Goal: Transaction & Acquisition: Purchase product/service

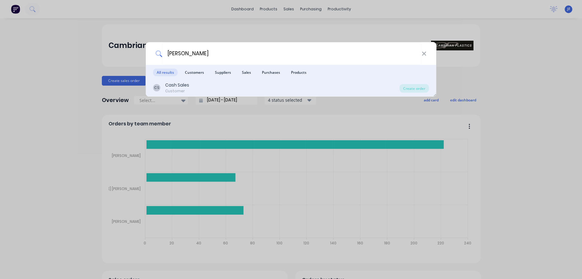
type input "[PERSON_NAME]"
click at [212, 85] on div "CS Cash Sales Customer" at bounding box center [276, 88] width 246 height 12
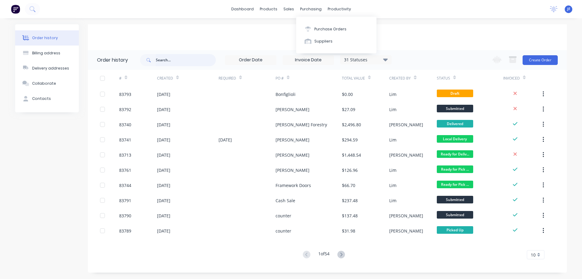
click at [189, 60] on input "text" at bounding box center [186, 60] width 60 height 12
click at [294, 26] on icon at bounding box center [292, 28] width 5 height 5
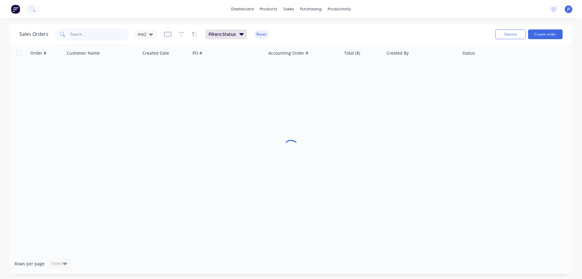
click at [92, 32] on input "text" at bounding box center [99, 34] width 59 height 12
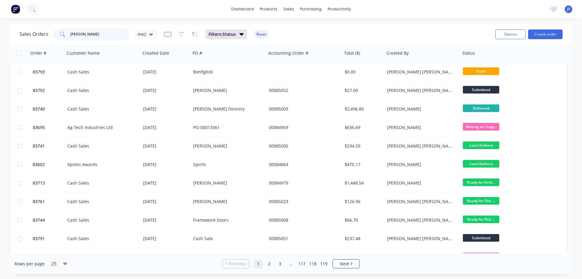
type input "carron"
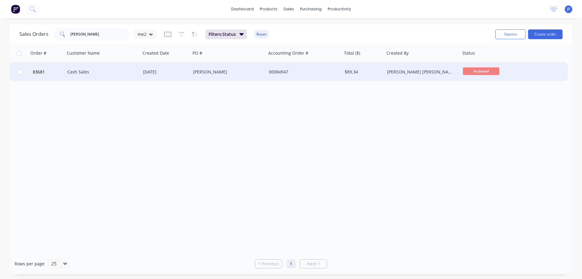
click at [396, 67] on div "[PERSON_NAME] [PERSON_NAME]" at bounding box center [423, 72] width 76 height 18
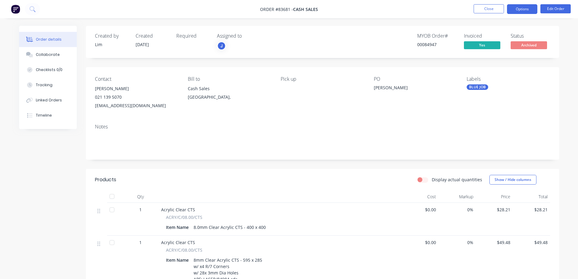
click at [512, 8] on button "Options" at bounding box center [522, 9] width 30 height 10
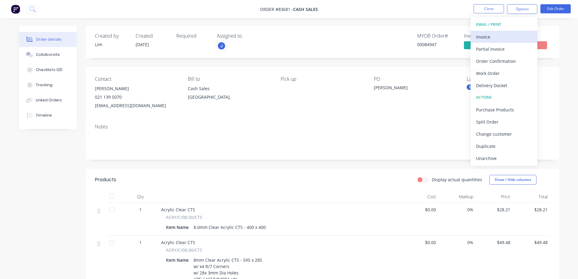
click at [507, 33] on div "Invoice" at bounding box center [504, 36] width 56 height 9
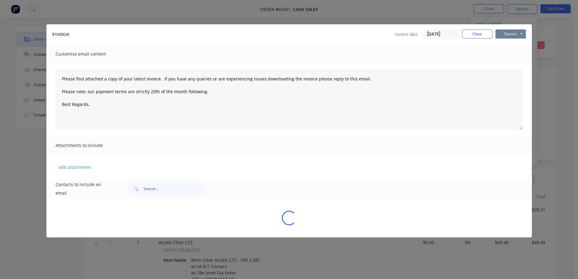
click at [509, 31] on button "Options" at bounding box center [510, 33] width 30 height 9
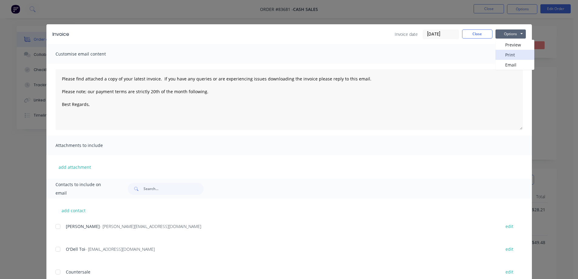
click at [511, 53] on button "Print" at bounding box center [514, 55] width 39 height 10
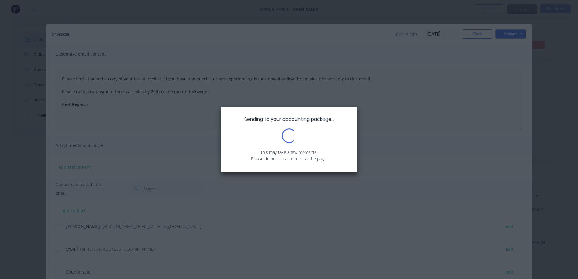
type textarea "Please find attached a copy of your latest invoice. If you have any queries or …"
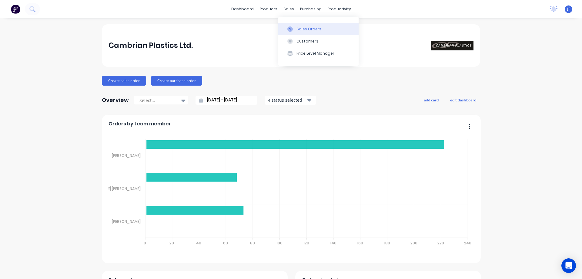
click at [291, 24] on button "Sales Orders" at bounding box center [318, 29] width 80 height 12
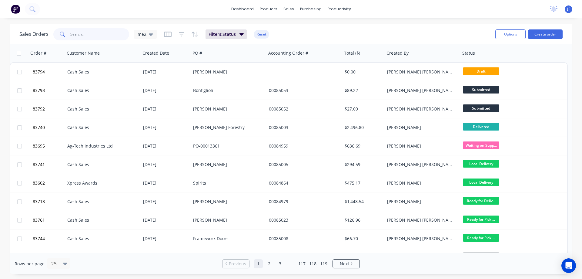
click at [78, 36] on input "text" at bounding box center [99, 34] width 59 height 12
click at [339, 27] on button "Workflow" at bounding box center [363, 29] width 80 height 12
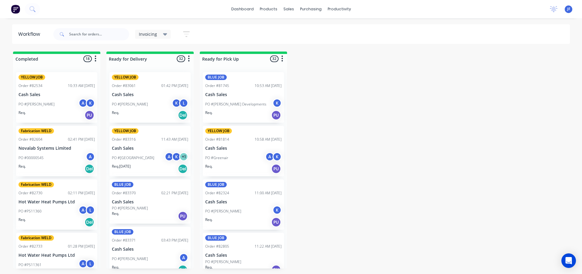
click at [153, 37] on div "Invoicing" at bounding box center [153, 34] width 36 height 9
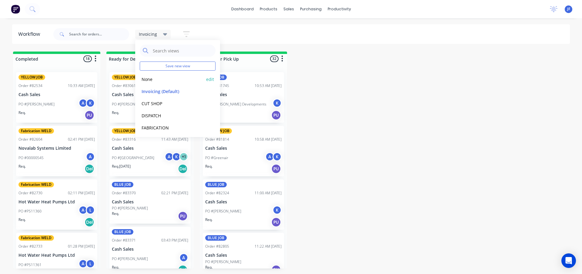
click at [154, 77] on button "None" at bounding box center [172, 79] width 65 height 7
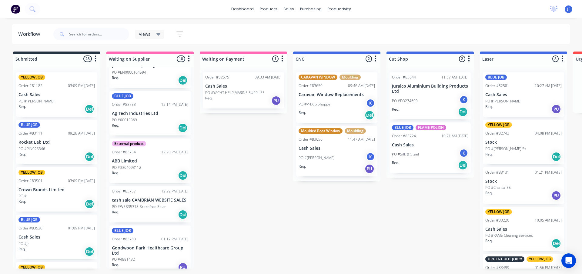
scroll to position [613, 0]
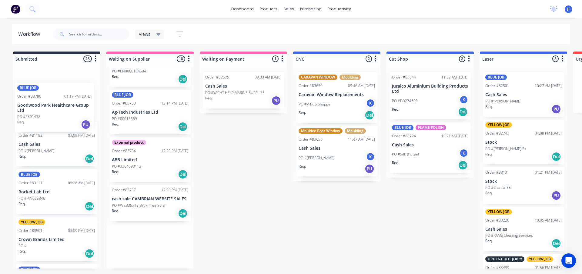
drag, startPoint x: 128, startPoint y: 223, endPoint x: 46, endPoint y: 113, distance: 137.4
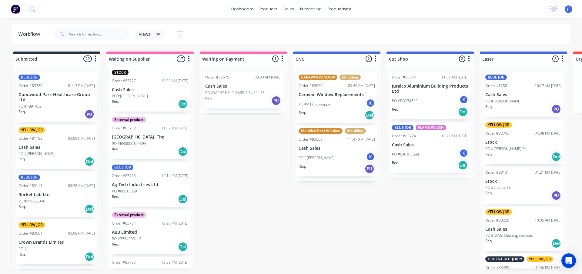
scroll to position [560, 0]
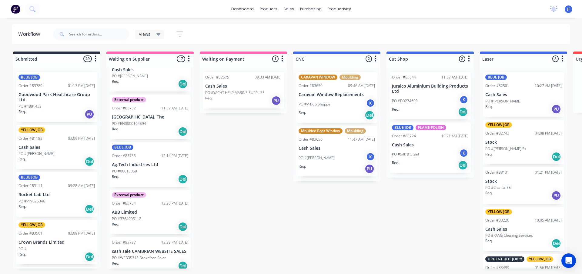
click at [146, 255] on p "PO #WEB35318 Broknfree Solar" at bounding box center [139, 257] width 54 height 5
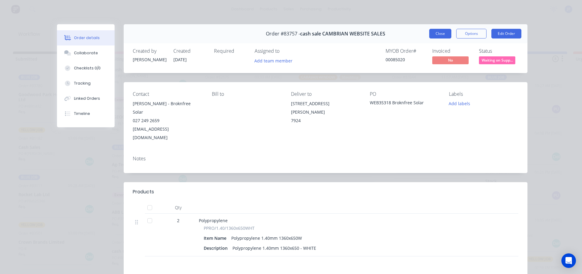
click at [441, 34] on button "Close" at bounding box center [440, 34] width 22 height 10
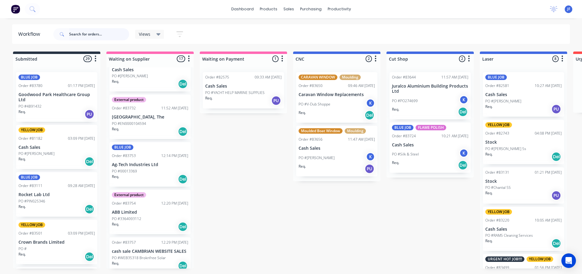
click at [75, 35] on input "text" at bounding box center [99, 34] width 60 height 12
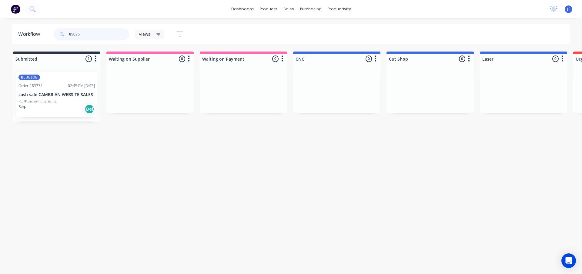
type input "85035"
click at [61, 101] on div "PO #Custom Engraving" at bounding box center [56, 101] width 76 height 5
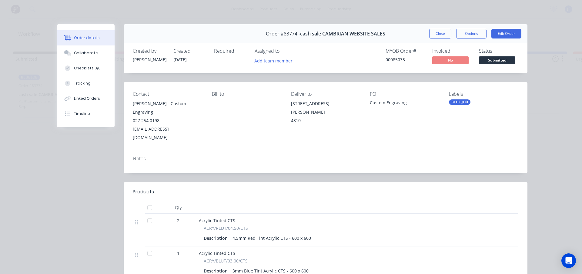
click at [488, 62] on span "Submitted" at bounding box center [497, 60] width 36 height 8
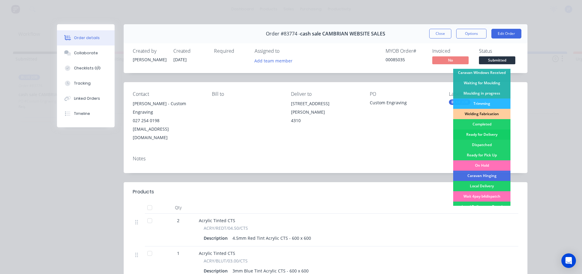
scroll to position [118, 0]
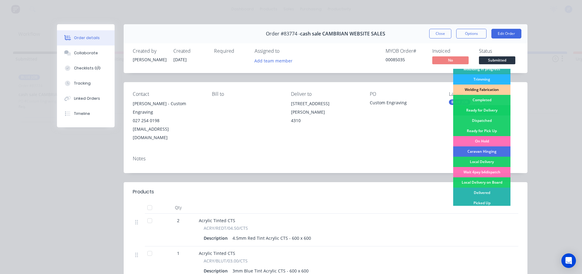
click at [493, 107] on div "Ready for Delivery" at bounding box center [481, 110] width 57 height 10
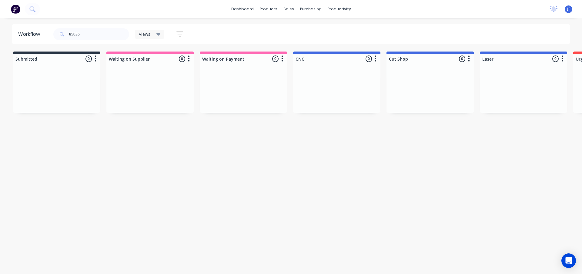
drag, startPoint x: 524, startPoint y: 150, endPoint x: 54, endPoint y: 219, distance: 475.5
click at [20, 199] on div "Workflow 85035 Views Save new view None edit Invoicing (Default) edit CUT SHOP …" at bounding box center [291, 143] width 582 height 238
click at [213, 238] on html "dashboard products sales purchasing productivity dashboard products Product Cat…" at bounding box center [291, 119] width 582 height 238
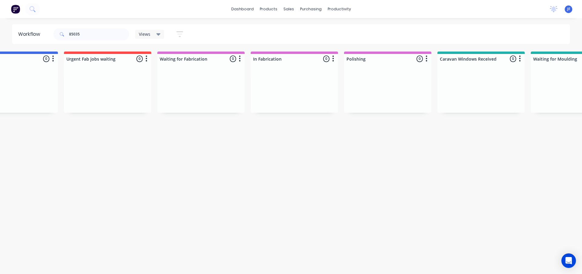
drag, startPoint x: 173, startPoint y: 274, endPoint x: 179, endPoint y: 274, distance: 6.1
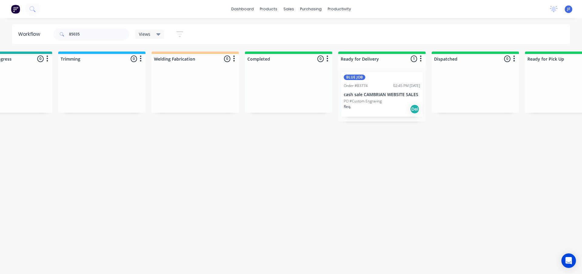
scroll to position [0, 1187]
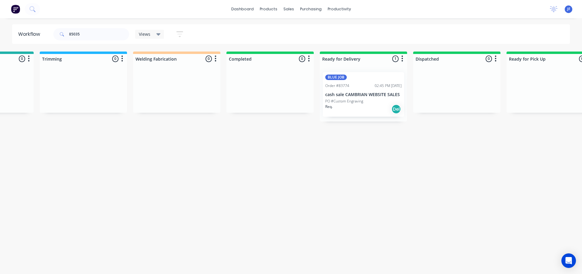
click at [343, 102] on p "PO #Custom Engraving" at bounding box center [344, 101] width 38 height 5
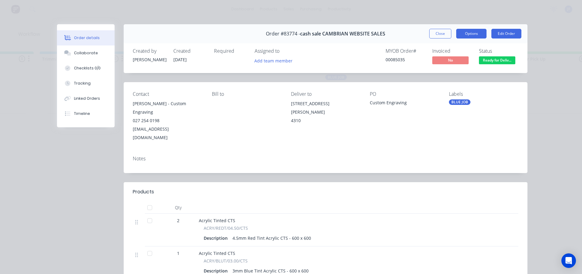
click at [468, 34] on button "Options" at bounding box center [471, 34] width 30 height 10
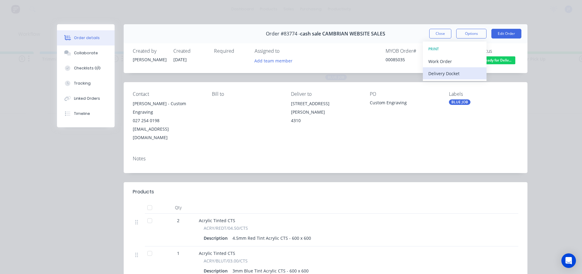
click at [456, 68] on button "Delivery Docket" at bounding box center [455, 73] width 64 height 12
click at [454, 76] on div "Standard" at bounding box center [454, 73] width 53 height 9
click at [436, 29] on button "Close" at bounding box center [440, 34] width 22 height 10
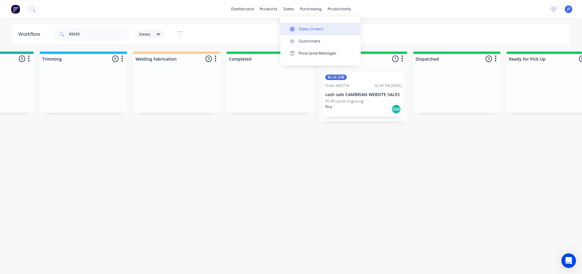
click at [296, 23] on button "Sales Orders" at bounding box center [320, 29] width 80 height 12
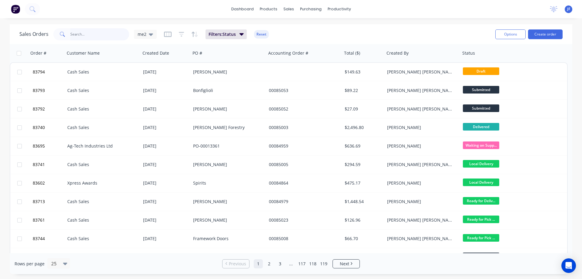
click at [94, 35] on input "text" at bounding box center [99, 34] width 59 height 12
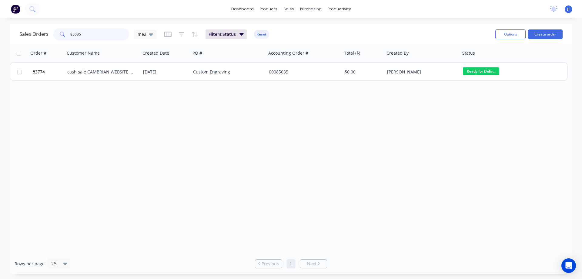
type input "85035"
click at [243, 75] on div "Custom Engraving" at bounding box center [229, 72] width 76 height 18
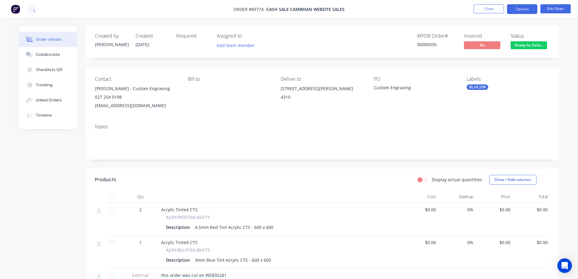
click at [517, 12] on button "Options" at bounding box center [522, 9] width 30 height 10
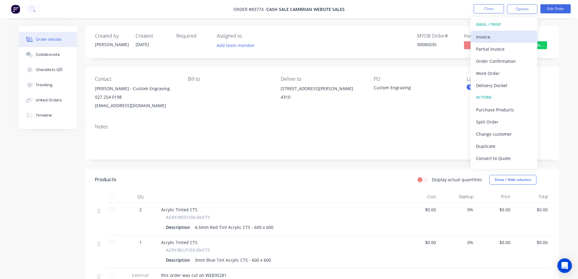
click at [512, 42] on button "Invoice" at bounding box center [503, 37] width 67 height 12
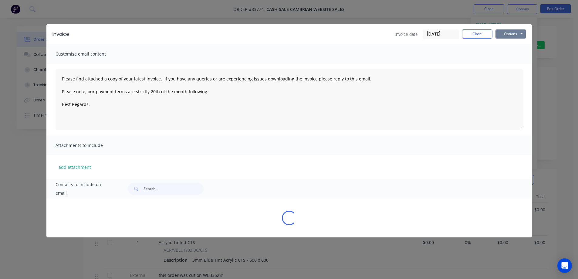
click at [514, 37] on button "Options" at bounding box center [510, 33] width 30 height 9
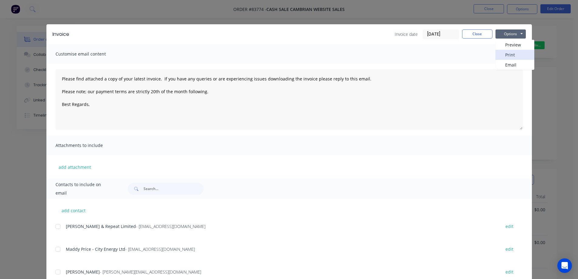
click at [514, 56] on button "Print" at bounding box center [514, 55] width 39 height 10
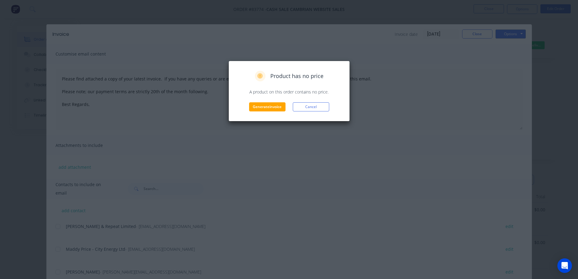
click at [269, 113] on div "Product has no price A product on this order contains no price. Generate invoic…" at bounding box center [288, 91] width 121 height 61
click at [271, 110] on button "Generate invoice" at bounding box center [267, 106] width 36 height 9
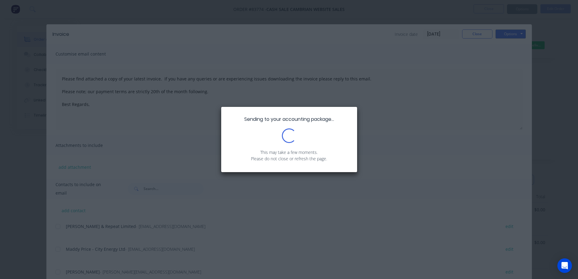
type textarea "Please find attached a copy of your latest invoice. If you have any queries or …"
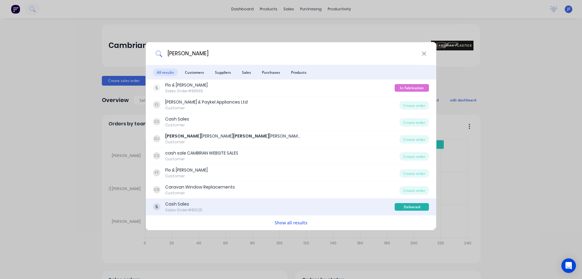
type input "[PERSON_NAME]"
click at [312, 205] on div "Cash Sales Sales Order #83225" at bounding box center [274, 207] width 242 height 12
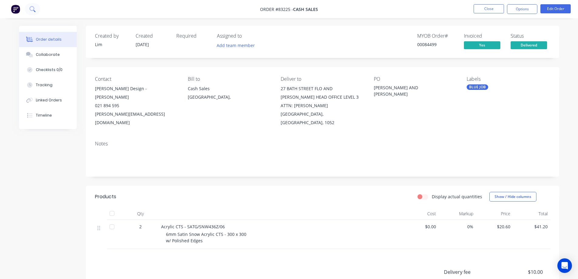
click at [29, 10] on button at bounding box center [32, 9] width 15 height 12
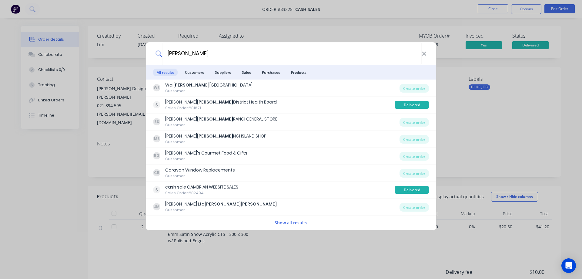
type input "mata"
drag, startPoint x: 242, startPoint y: 22, endPoint x: 295, endPoint y: 4, distance: 55.8
click at [242, 22] on div "mata All results Customers Suppliers Sales Purchases Products WS Wai mata itai …" at bounding box center [291, 139] width 582 height 279
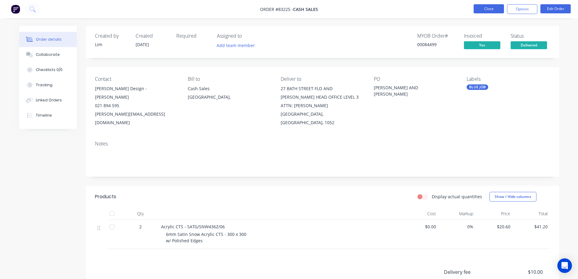
click at [487, 8] on button "Close" at bounding box center [488, 8] width 30 height 9
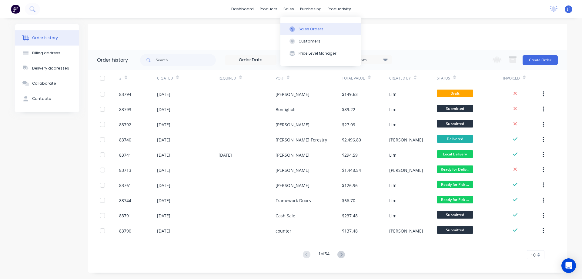
click at [298, 23] on button "Sales Orders" at bounding box center [320, 29] width 80 height 12
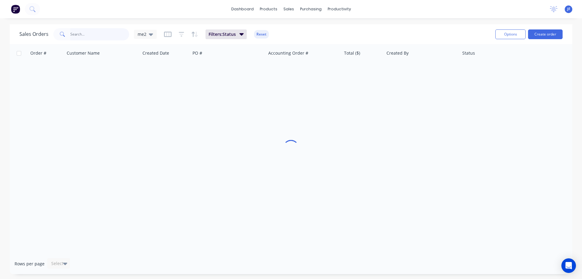
click at [113, 36] on input "text" at bounding box center [99, 34] width 59 height 12
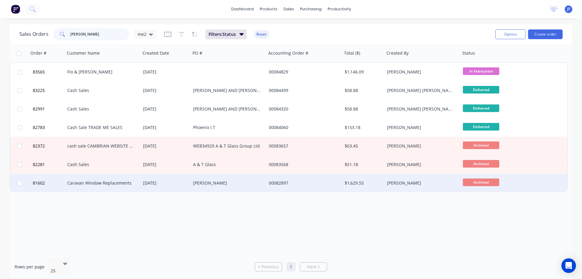
type input "donna"
click at [311, 175] on div "00082897" at bounding box center [304, 183] width 76 height 18
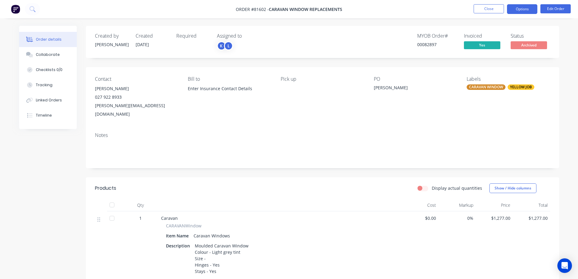
click at [524, 11] on button "Options" at bounding box center [522, 9] width 30 height 10
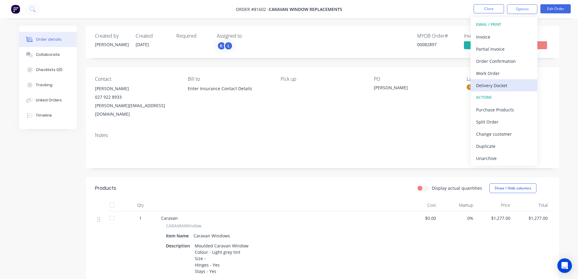
click at [510, 87] on div "Delivery Docket" at bounding box center [504, 85] width 56 height 9
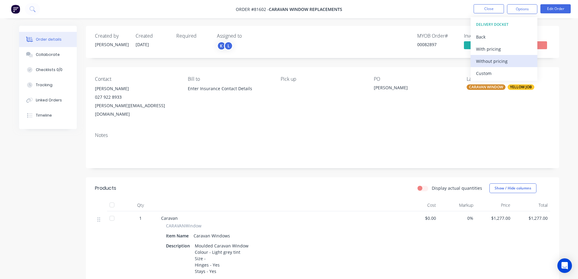
click at [507, 64] on div "Without pricing" at bounding box center [504, 61] width 56 height 9
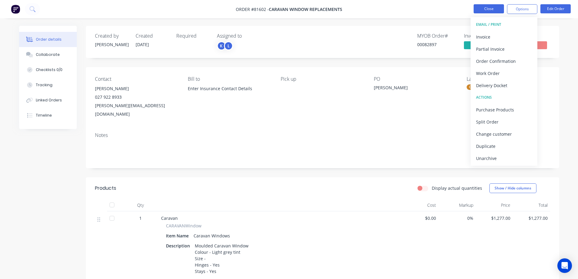
click at [483, 11] on button "Close" at bounding box center [488, 8] width 30 height 9
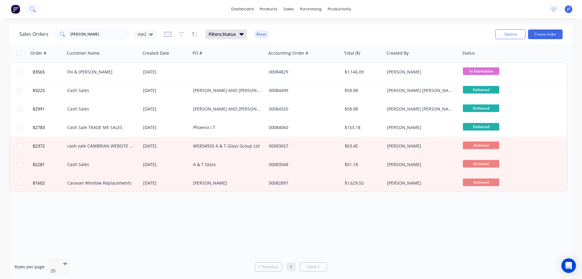
click at [33, 5] on button at bounding box center [32, 9] width 15 height 12
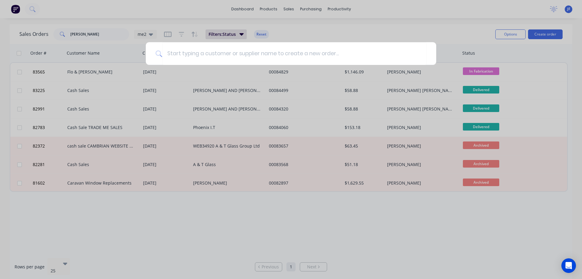
click at [296, 20] on div at bounding box center [291, 139] width 582 height 279
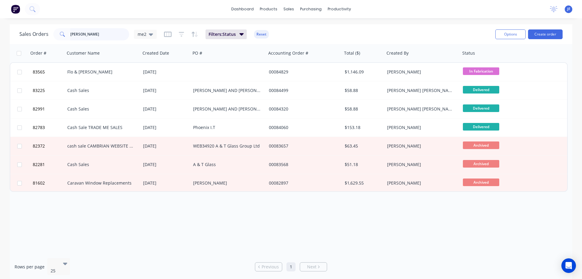
click at [77, 36] on input "donna" at bounding box center [99, 34] width 59 height 12
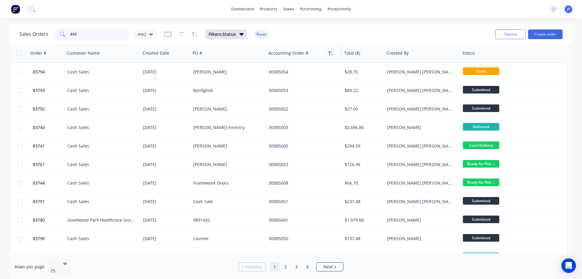
type input "850"
click at [330, 51] on icon "button" at bounding box center [330, 53] width 5 height 5
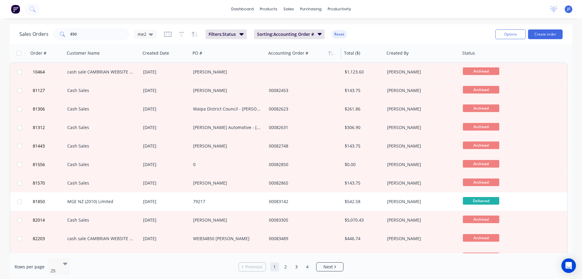
click at [330, 51] on icon "button" at bounding box center [330, 53] width 5 height 5
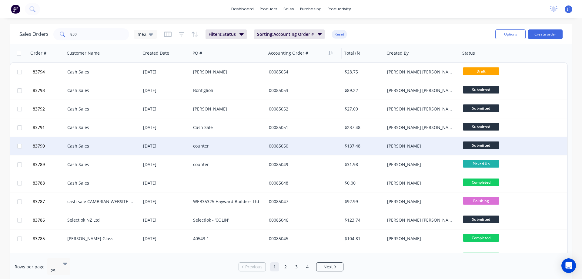
click at [309, 142] on div "00085050" at bounding box center [304, 146] width 76 height 18
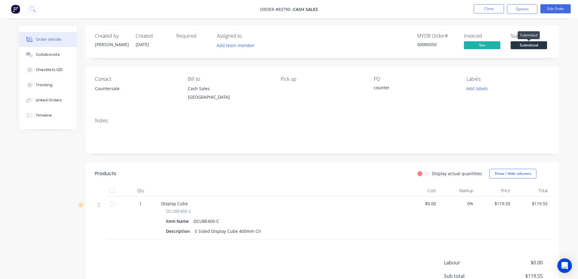
click at [530, 44] on span "Submitted" at bounding box center [528, 45] width 36 height 8
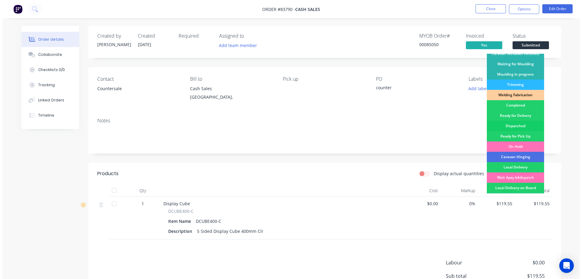
scroll to position [118, 0]
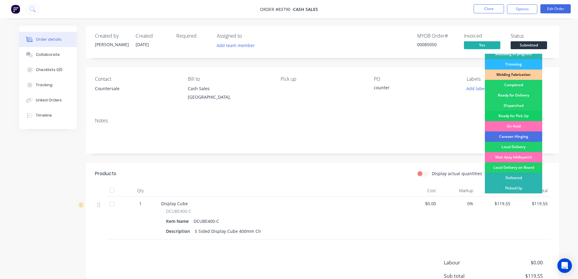
click at [524, 112] on div "Ready for Pick Up" at bounding box center [512, 116] width 57 height 10
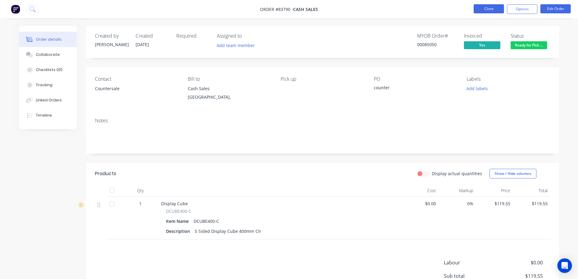
click at [490, 12] on button "Close" at bounding box center [488, 8] width 30 height 9
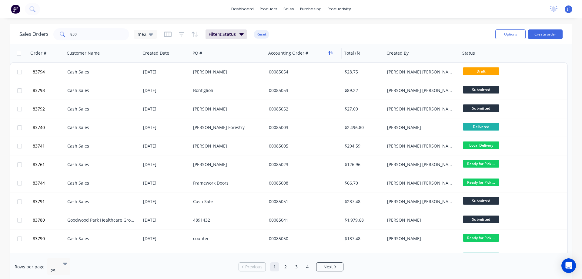
click at [330, 54] on icon "button" at bounding box center [330, 53] width 2 height 4
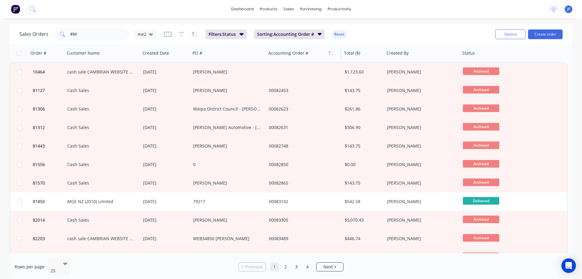
click at [330, 54] on icon "button" at bounding box center [330, 53] width 2 height 4
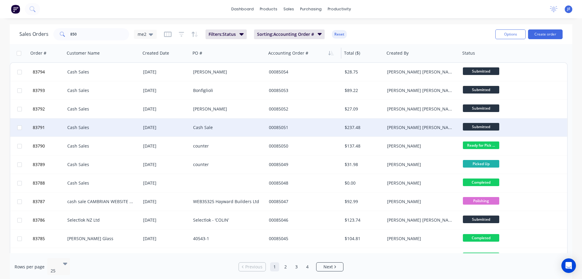
click at [328, 130] on div "00085051" at bounding box center [302, 127] width 67 height 6
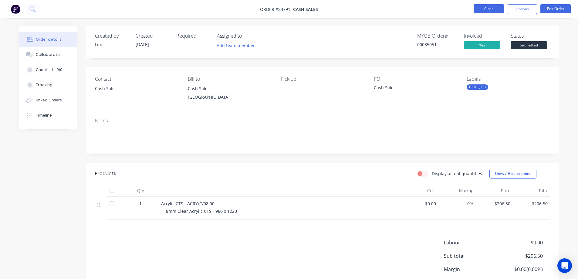
click at [486, 9] on button "Close" at bounding box center [488, 8] width 30 height 9
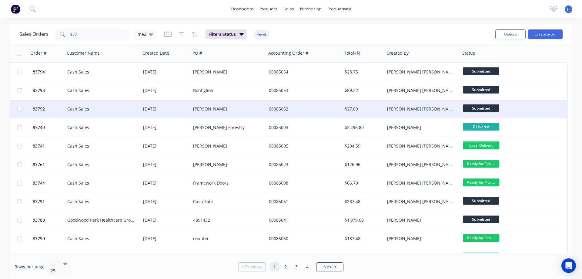
click at [338, 112] on div "00085052" at bounding box center [304, 109] width 71 height 6
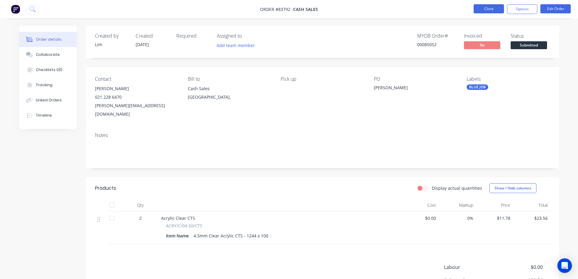
click at [490, 5] on button "Close" at bounding box center [488, 8] width 30 height 9
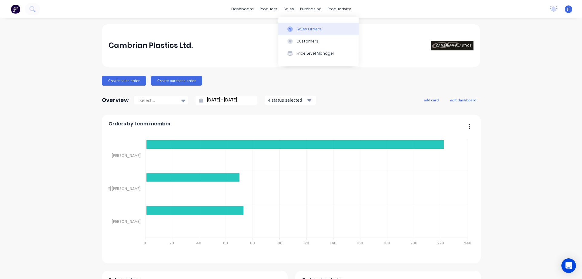
click at [293, 23] on button "Sales Orders" at bounding box center [318, 29] width 80 height 12
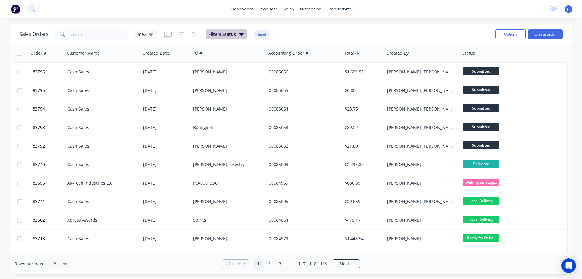
click at [233, 35] on span "Filters: Status" at bounding box center [222, 34] width 27 height 6
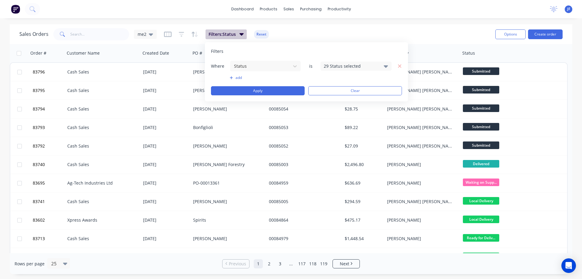
click at [233, 35] on span "Filters: Status" at bounding box center [222, 34] width 27 height 6
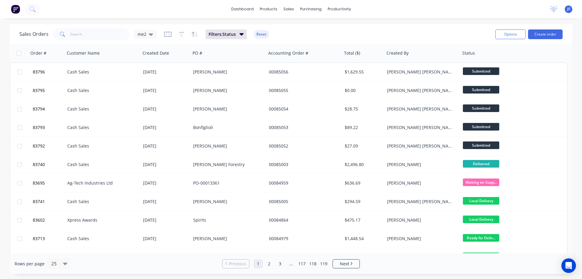
click at [215, 18] on div "dashboard products sales purchasing productivity dashboard products Product Cat…" at bounding box center [291, 139] width 582 height 279
click at [96, 38] on input "text" at bounding box center [99, 34] width 59 height 12
click at [94, 36] on input "text" at bounding box center [99, 34] width 59 height 12
type input "c"
type input "glenn"
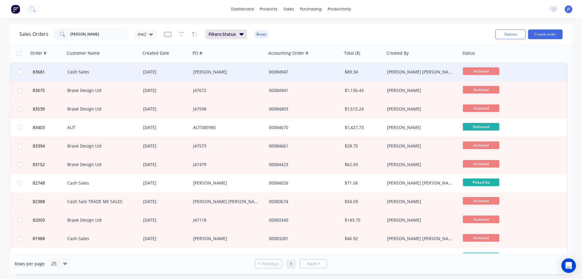
click at [306, 80] on div "00084947" at bounding box center [304, 72] width 76 height 18
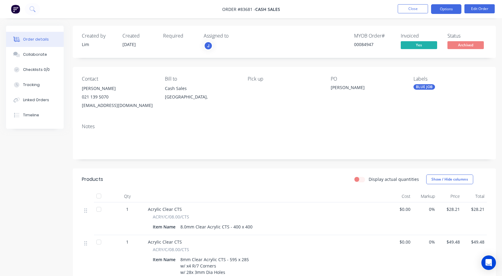
click at [447, 10] on button "Options" at bounding box center [446, 9] width 30 height 10
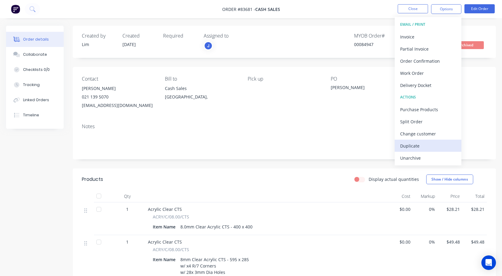
click at [433, 142] on div "Duplicate" at bounding box center [428, 146] width 56 height 9
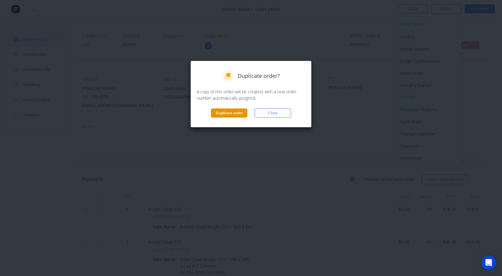
click at [229, 113] on button "Duplicate order" at bounding box center [229, 113] width 36 height 9
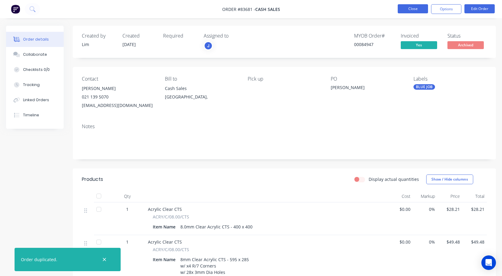
click at [408, 10] on button "Close" at bounding box center [413, 8] width 30 height 9
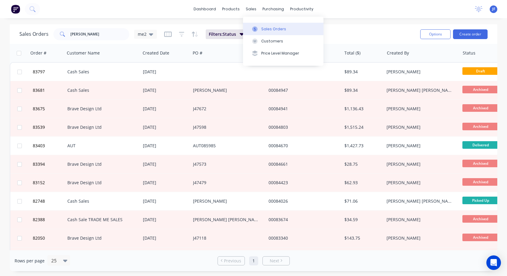
click at [262, 24] on button "Sales Orders" at bounding box center [283, 29] width 80 height 12
click at [144, 18] on div "dashboard products sales purchasing productivity dashboard products Product Cat…" at bounding box center [253, 9] width 507 height 18
click at [123, 21] on div "dashboard products sales purchasing productivity dashboard products Product Cat…" at bounding box center [253, 138] width 507 height 276
click at [258, 26] on div at bounding box center [254, 28] width 9 height 5
click at [363, 18] on div "dashboard products sales purchasing productivity dashboard products Product Cat…" at bounding box center [253, 138] width 507 height 276
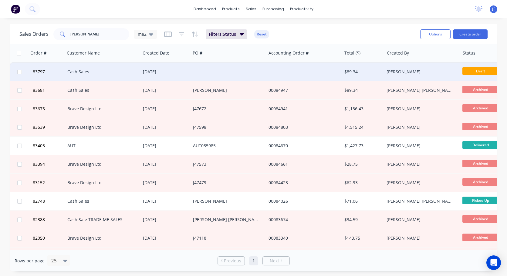
click at [246, 69] on div at bounding box center [227, 72] width 75 height 18
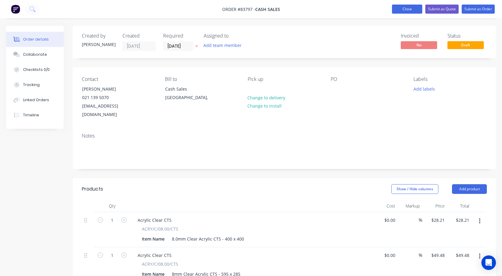
click at [396, 9] on button "Close" at bounding box center [407, 9] width 30 height 9
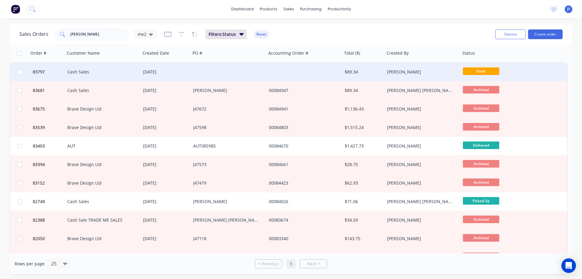
click at [313, 70] on div at bounding box center [304, 72] width 76 height 18
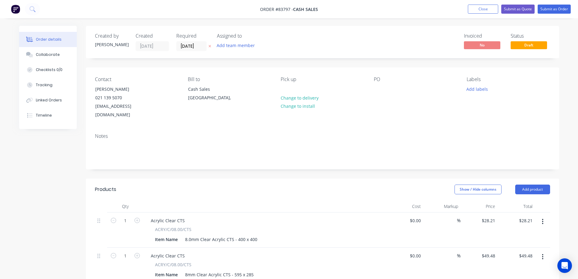
click at [212, 45] on button at bounding box center [209, 46] width 6 height 7
click at [480, 7] on button "Close" at bounding box center [482, 9] width 30 height 9
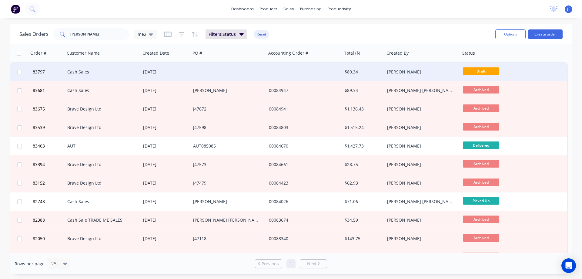
click at [354, 70] on div "$89.34" at bounding box center [363, 72] width 36 height 6
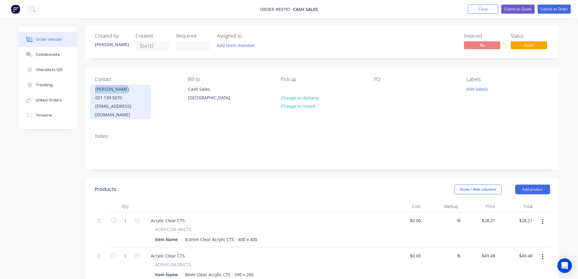
drag, startPoint x: 95, startPoint y: 88, endPoint x: 141, endPoint y: 88, distance: 46.1
click at [141, 88] on div "Glenn Carron 021 139 5070 gmcarron5@gmail.com" at bounding box center [120, 102] width 61 height 35
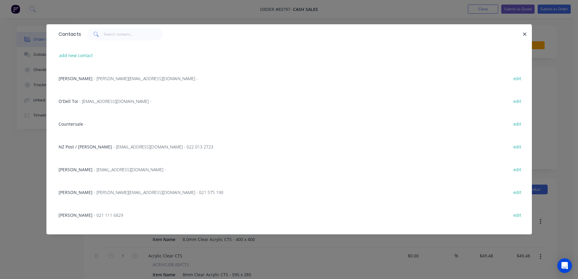
copy div "[PERSON_NAME]"
click at [526, 33] on icon "button" at bounding box center [524, 33] width 3 height 3
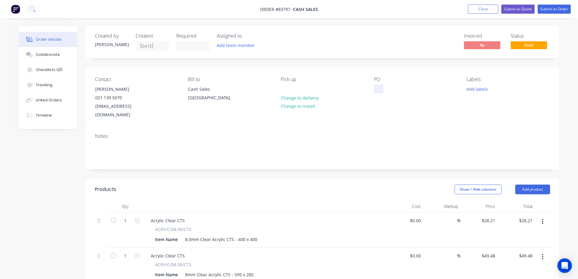
click at [380, 87] on div at bounding box center [378, 89] width 10 height 9
paste div
click at [480, 11] on button "Close" at bounding box center [482, 9] width 30 height 9
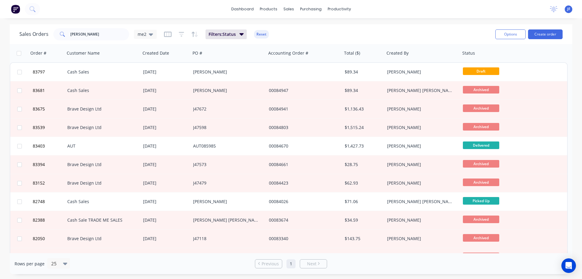
click at [12, 12] on img at bounding box center [15, 9] width 9 height 9
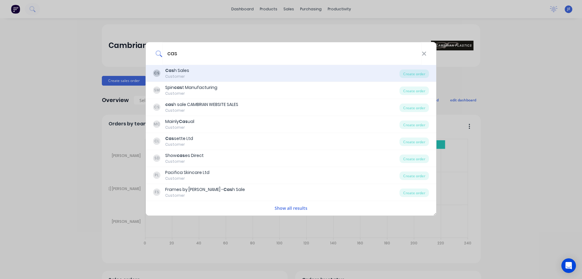
type input "cas"
click at [224, 74] on div "CS Cas h Sales Customer" at bounding box center [276, 73] width 246 height 12
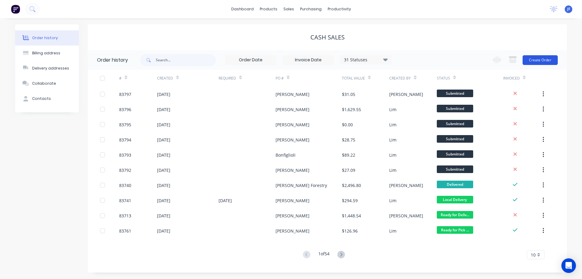
click at [540, 60] on button "Create Order" at bounding box center [540, 60] width 35 height 10
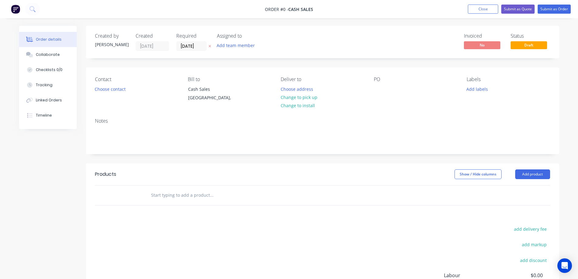
click at [210, 47] on icon at bounding box center [209, 46] width 2 height 2
click at [105, 87] on button "Choose contact" at bounding box center [109, 89] width 37 height 8
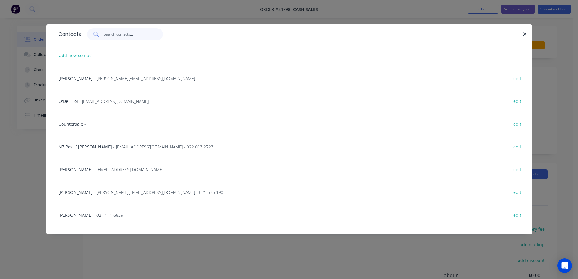
click at [110, 37] on input "text" at bounding box center [133, 34] width 59 height 12
click at [85, 55] on button "add new contact" at bounding box center [76, 55] width 40 height 8
select select "NZ"
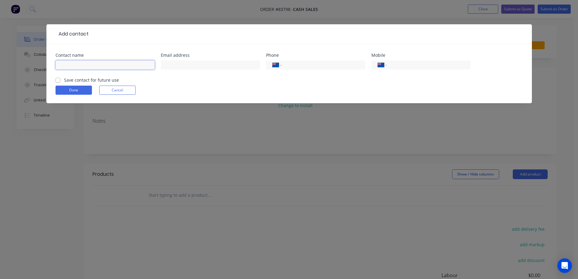
click at [95, 65] on input "text" at bounding box center [104, 64] width 99 height 9
type input "[PERSON_NAME]"
click at [396, 63] on input "tel" at bounding box center [427, 65] width 73 height 7
type input "0210 278 9949"
click at [89, 80] on label "Save contact for future use" at bounding box center [91, 80] width 55 height 6
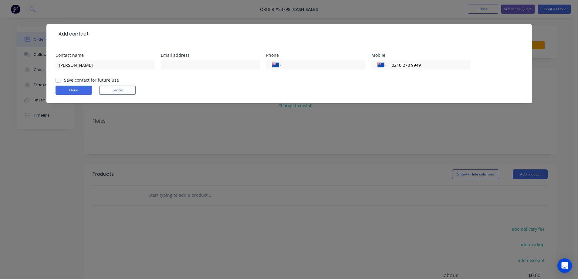
click at [60, 80] on input "Save contact for future use" at bounding box center [57, 80] width 5 height 6
checkbox input "true"
click at [79, 89] on button "Done" at bounding box center [73, 89] width 36 height 9
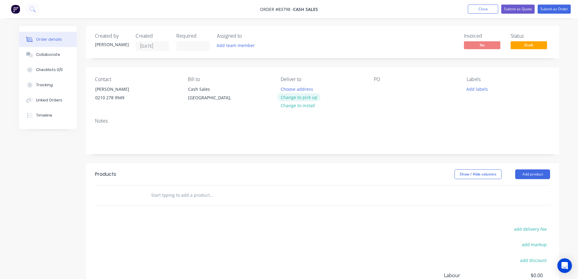
click at [310, 99] on button "Change to pick up" at bounding box center [298, 97] width 43 height 8
drag, startPoint x: 93, startPoint y: 88, endPoint x: 263, endPoint y: 92, distance: 170.4
click at [156, 91] on div "Contact [PERSON_NAME] [PHONE_NUMBER]" at bounding box center [136, 90] width 83 height 28
copy div "[PERSON_NAME]"
click at [381, 87] on div at bounding box center [378, 89] width 10 height 9
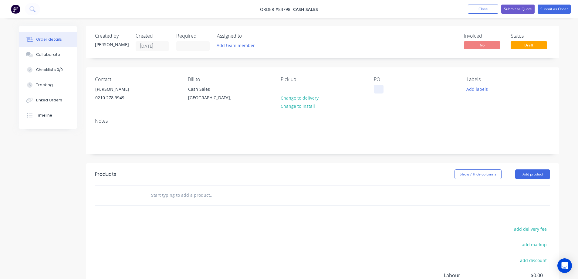
paste div
click at [176, 193] on input "text" at bounding box center [211, 195] width 121 height 12
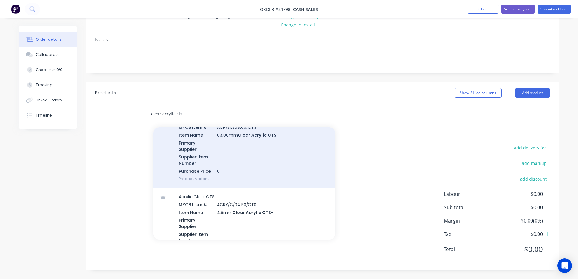
scroll to position [243, 0]
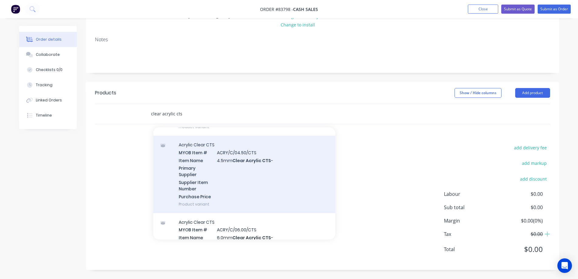
type input "clear acrylic cts"
click at [226, 198] on div "Acrylic Clear CTS MYOB Item # ACRY/C/04.50/CTS Item Name 4.5mm Clear Acrylic CT…" at bounding box center [244, 174] width 182 height 77
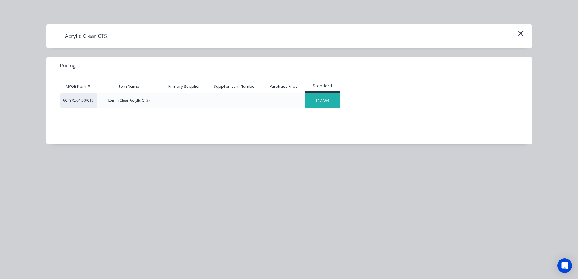
click at [323, 105] on div "$177.64" at bounding box center [322, 100] width 34 height 15
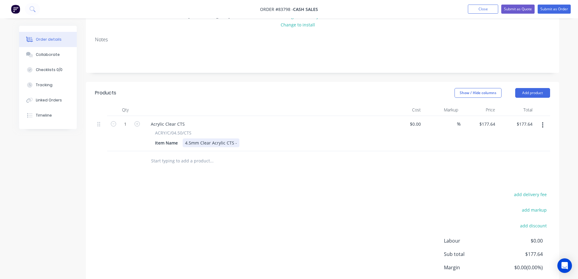
click at [236, 145] on div "4.5mm Clear Acrylic CTS -" at bounding box center [210, 142] width 57 height 9
click at [488, 124] on input "177.64" at bounding box center [487, 123] width 19 height 9
type input "$317.76"
click at [472, 171] on div "Products Show / Hide columns Add product Qty Cost Markup Price Total 1 Acrylic …" at bounding box center [322, 199] width 473 height 234
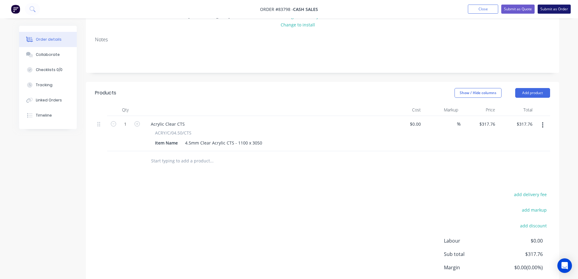
click at [545, 9] on button "Submit as Order" at bounding box center [553, 9] width 33 height 9
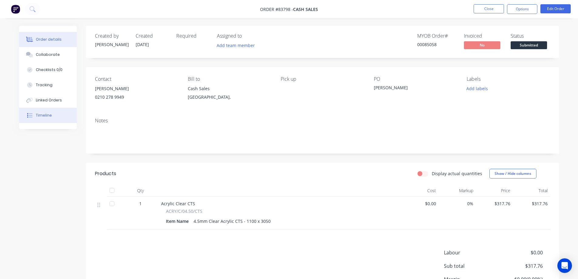
click at [39, 113] on div "Timeline" at bounding box center [44, 114] width 16 height 5
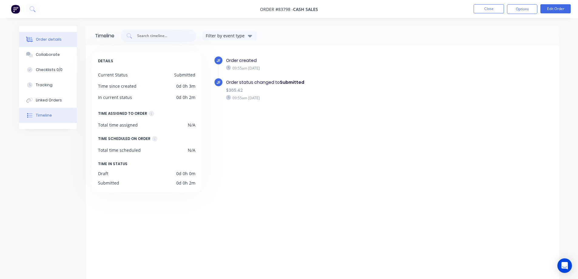
click at [56, 38] on div "Order details" at bounding box center [49, 39] width 26 height 5
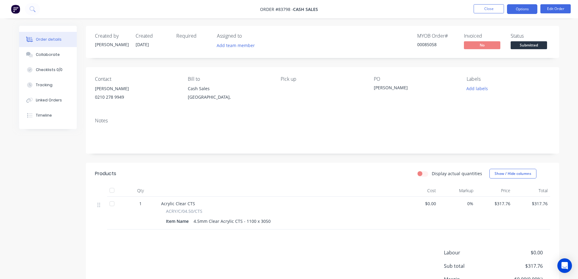
click at [512, 12] on button "Options" at bounding box center [522, 9] width 30 height 10
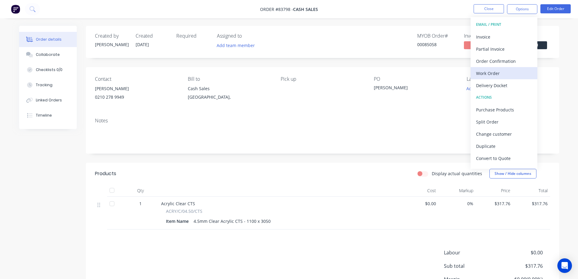
click at [513, 72] on div "Work Order" at bounding box center [504, 73] width 56 height 9
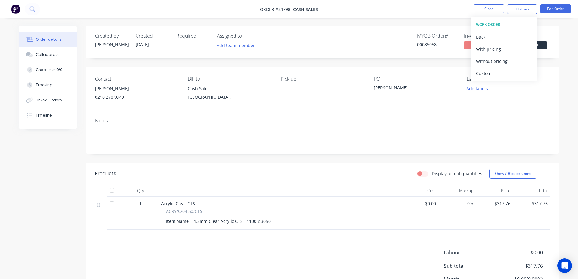
click at [513, 62] on div "Without pricing" at bounding box center [504, 61] width 56 height 9
